Goal: Task Accomplishment & Management: Use online tool/utility

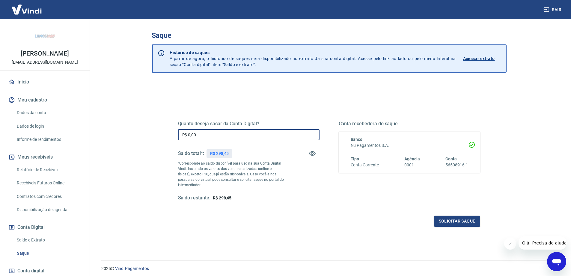
click at [237, 135] on input "R$ 0,00" at bounding box center [249, 134] width 142 height 11
type input "R$ 298,45"
click at [454, 216] on button "Solicitar saque" at bounding box center [457, 220] width 46 height 11
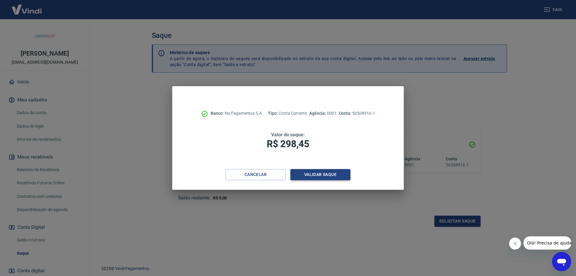
click at [311, 170] on button "Validar saque" at bounding box center [320, 174] width 60 height 11
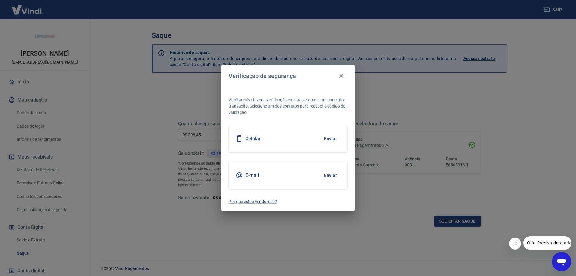
click at [310, 164] on div "E-mail Enviar" at bounding box center [288, 175] width 119 height 27
click at [327, 175] on button "Enviar" at bounding box center [330, 175] width 19 height 13
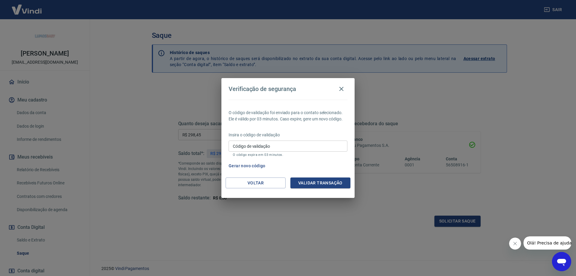
click at [312, 142] on input "Código de validação" at bounding box center [288, 145] width 119 height 11
paste input "193186"
type input "193186"
click at [319, 180] on button "Validar transação" at bounding box center [320, 182] width 60 height 11
